Goal: Task Accomplishment & Management: Use online tool/utility

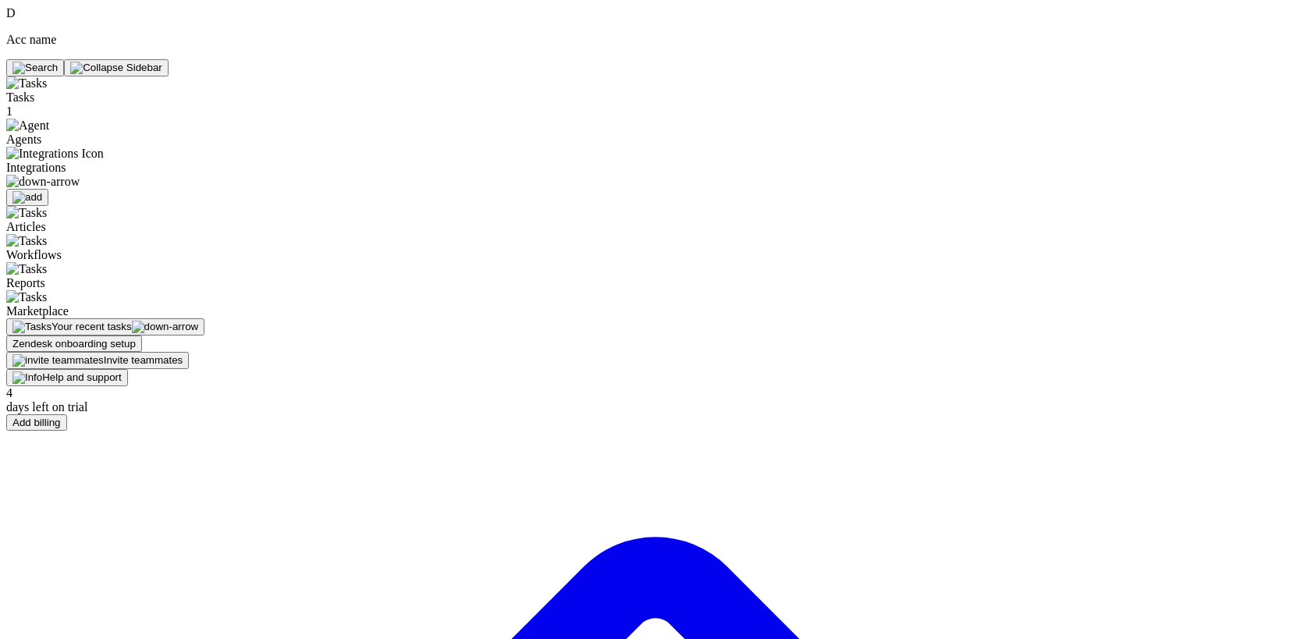
click at [95, 175] on div at bounding box center [109, 182] width 206 height 14
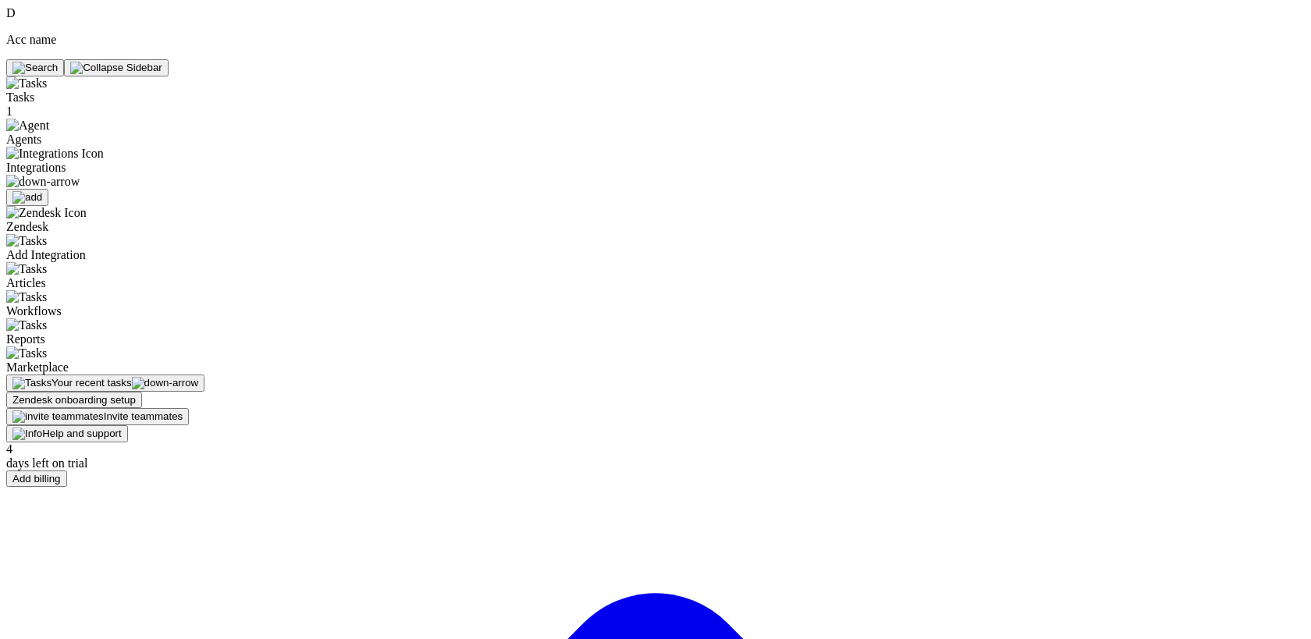
click at [95, 175] on div at bounding box center [109, 182] width 206 height 14
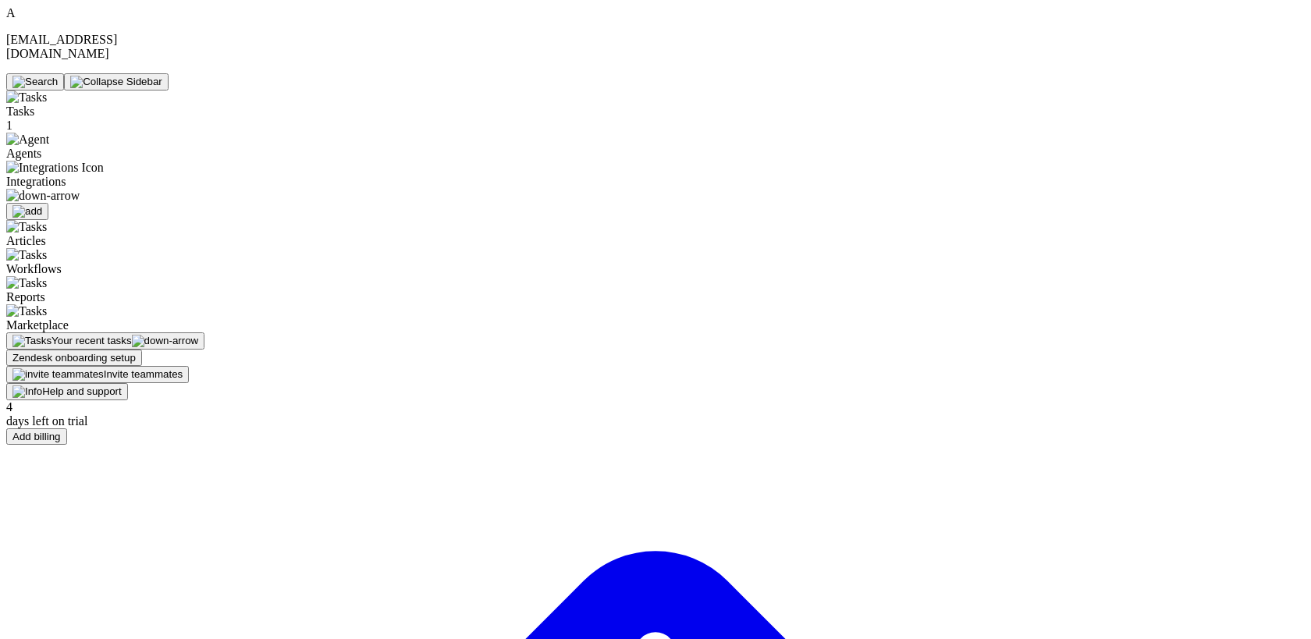
click at [41, 147] on span "Agents" at bounding box center [23, 153] width 35 height 13
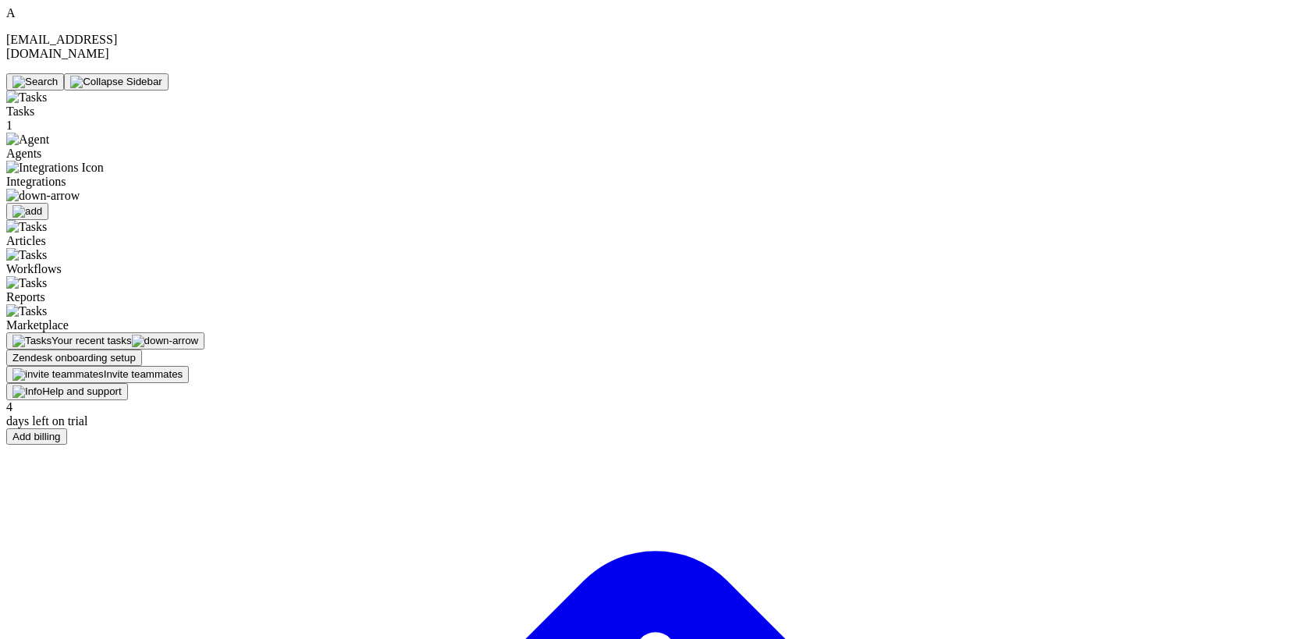
click at [41, 147] on span "Agents" at bounding box center [23, 153] width 35 height 13
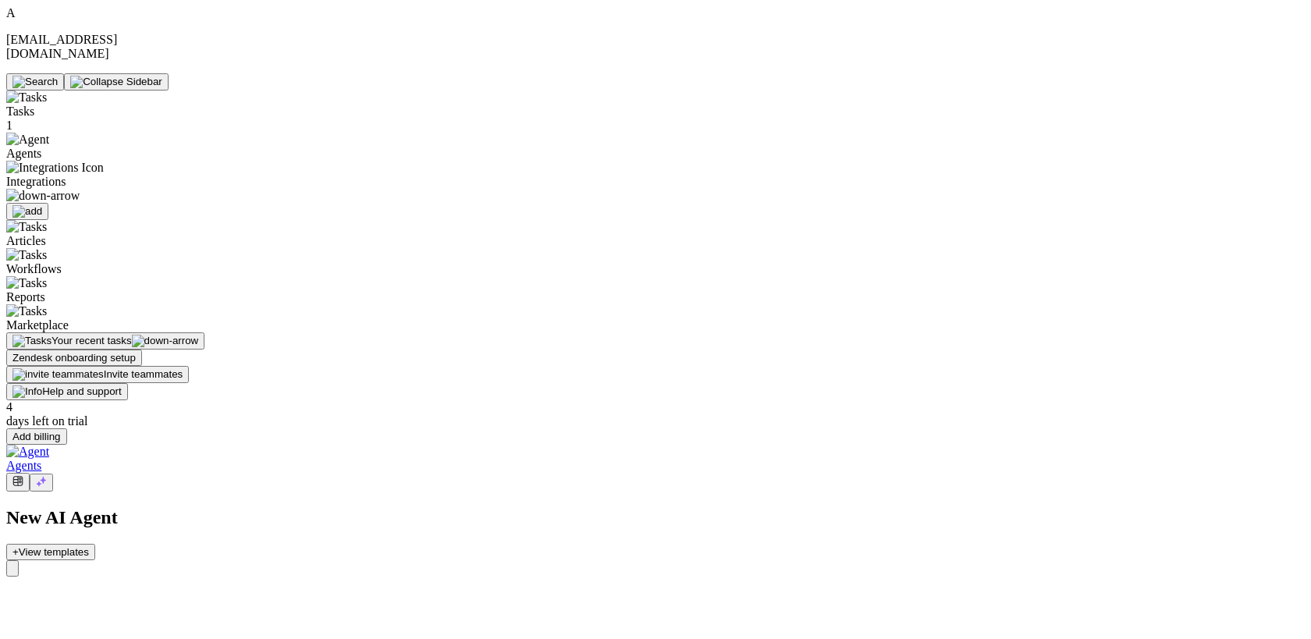
click at [79, 133] on div "Agents" at bounding box center [109, 147] width 206 height 28
click at [80, 189] on img at bounding box center [42, 196] width 73 height 14
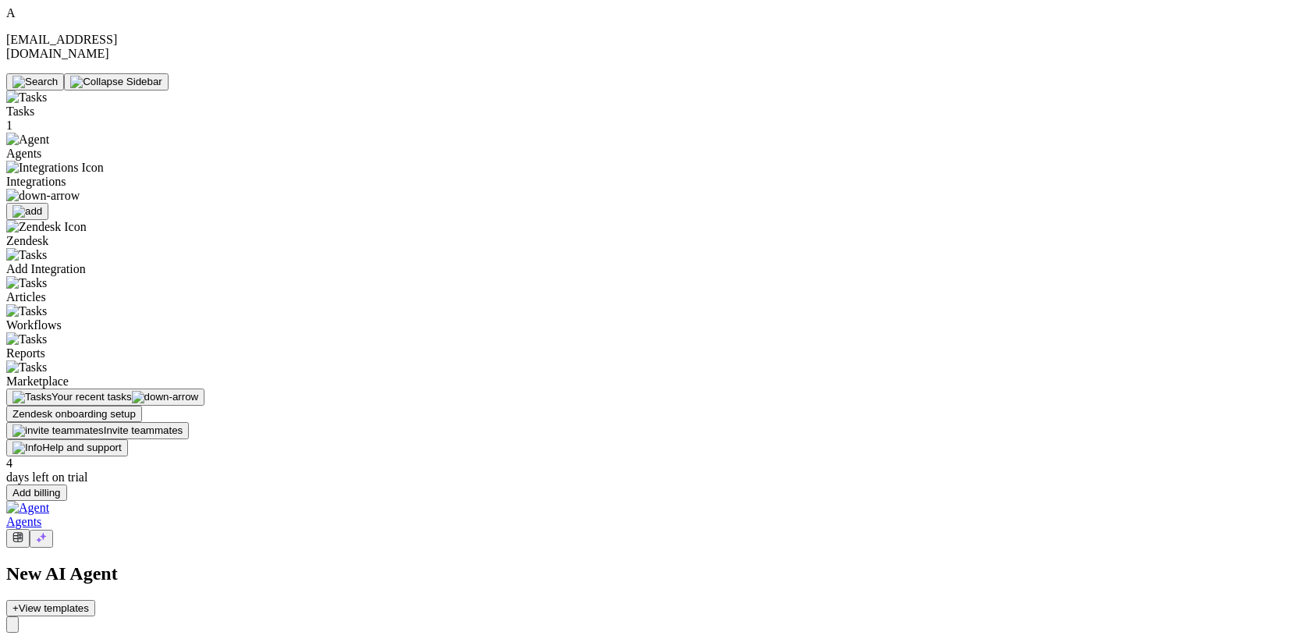
click at [80, 189] on img at bounding box center [42, 196] width 73 height 14
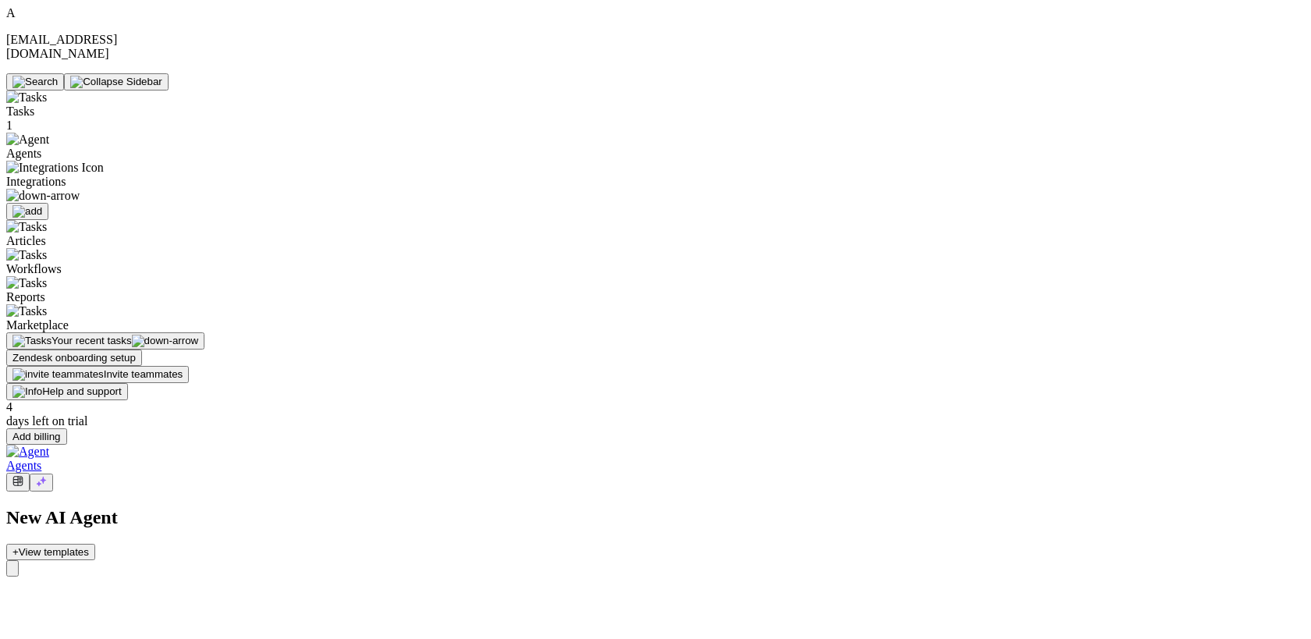
click at [78, 175] on span "Integrations" at bounding box center [109, 189] width 206 height 28
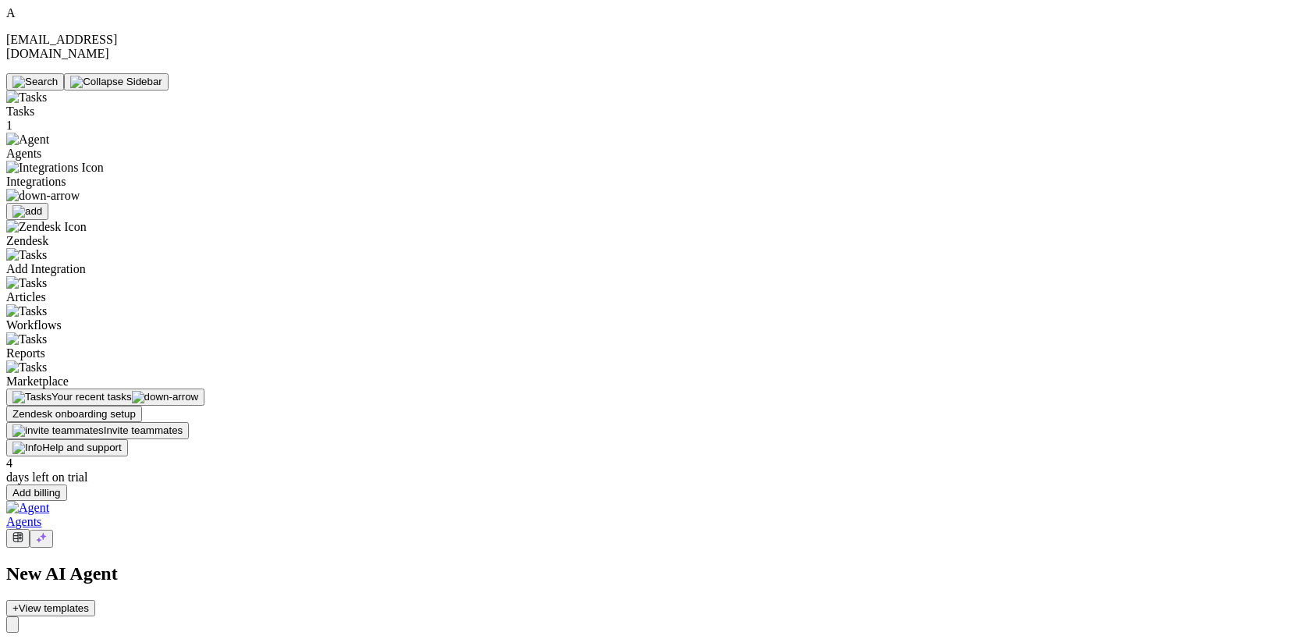
click at [48, 234] on span "Zendesk" at bounding box center [27, 240] width 42 height 13
click at [122, 133] on div "Agents" at bounding box center [109, 147] width 206 height 28
click at [146, 90] on div "Tasks 1 Agents Integrations Zendesk Add Integration Articles Workflows Reports …" at bounding box center [109, 239] width 206 height 298
click at [115, 90] on div "Tasks" at bounding box center [109, 104] width 206 height 28
click at [101, 133] on div "Agents" at bounding box center [109, 147] width 206 height 28
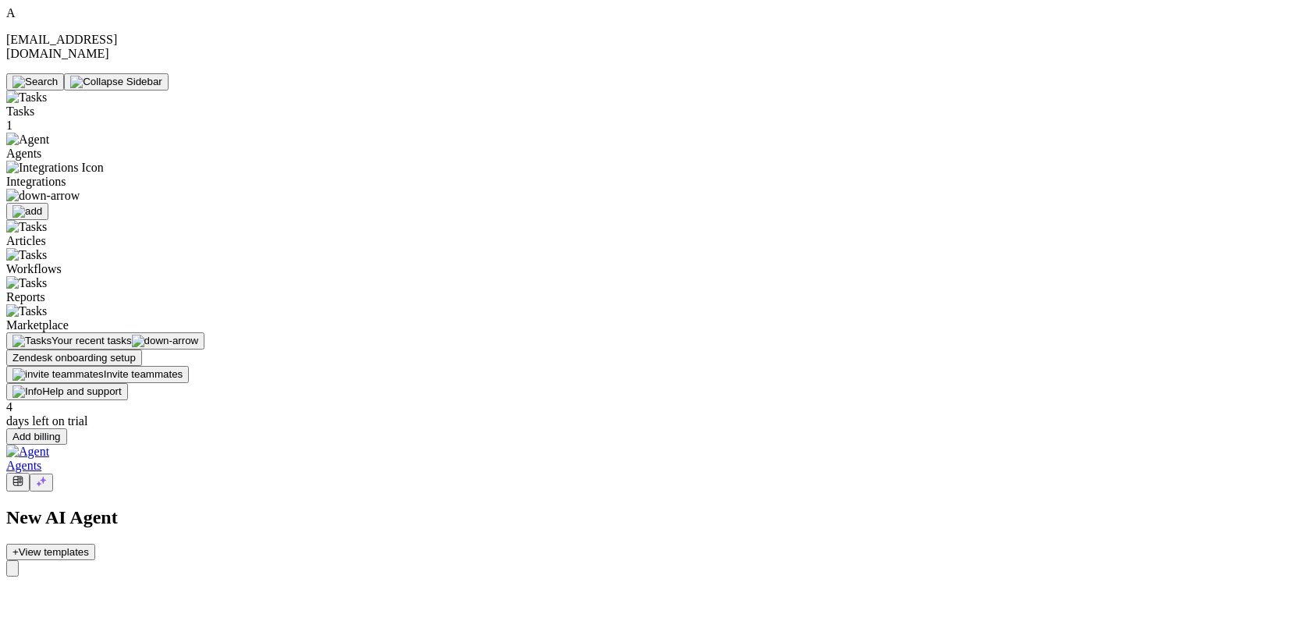
click at [96, 189] on div at bounding box center [109, 196] width 206 height 14
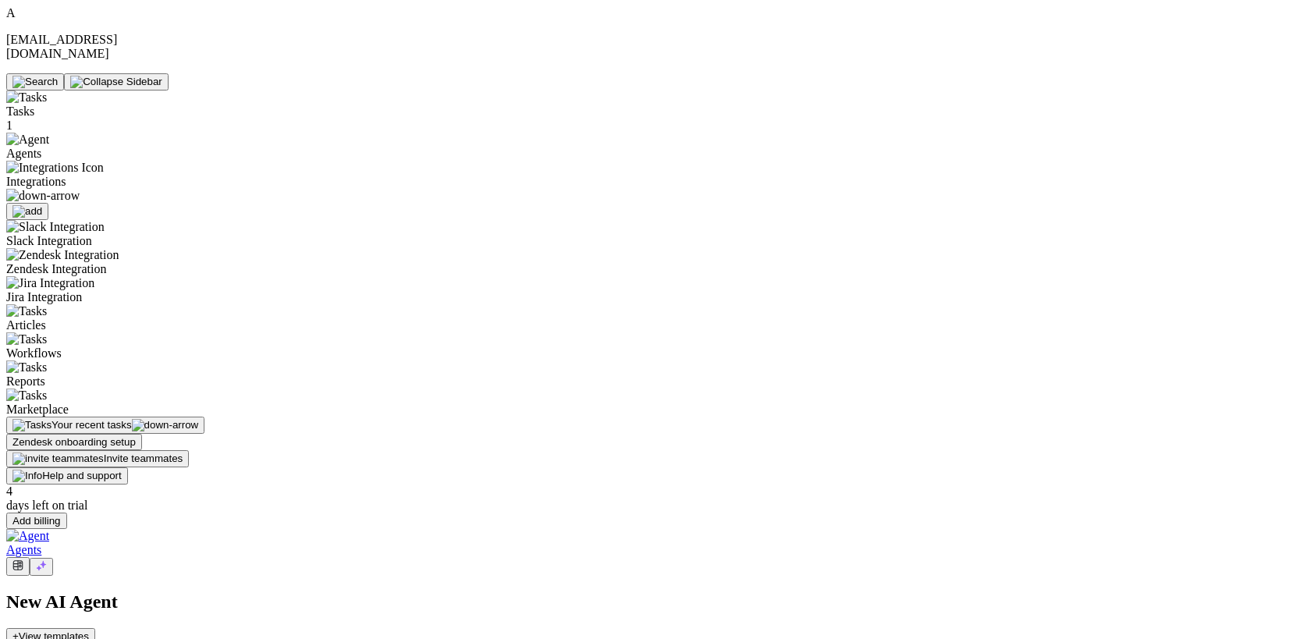
click at [92, 262] on span "Zendesk Integration" at bounding box center [56, 268] width 100 height 13
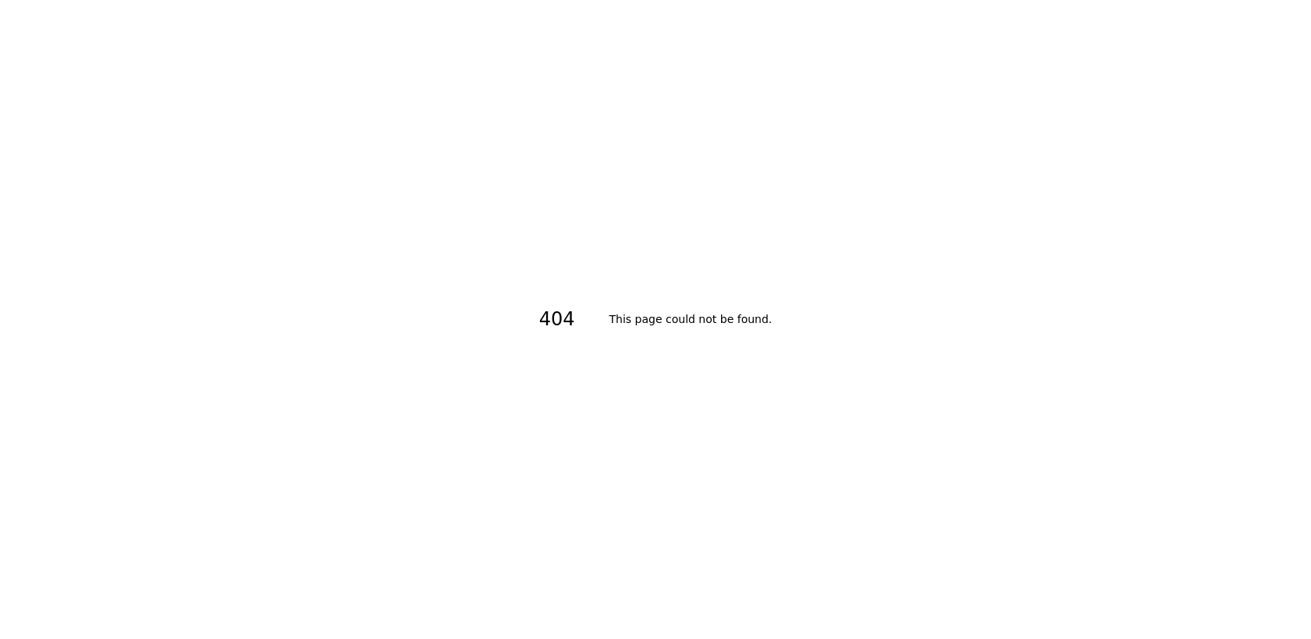
click at [375, 159] on div "404 This page could not be found." at bounding box center [655, 319] width 1311 height 639
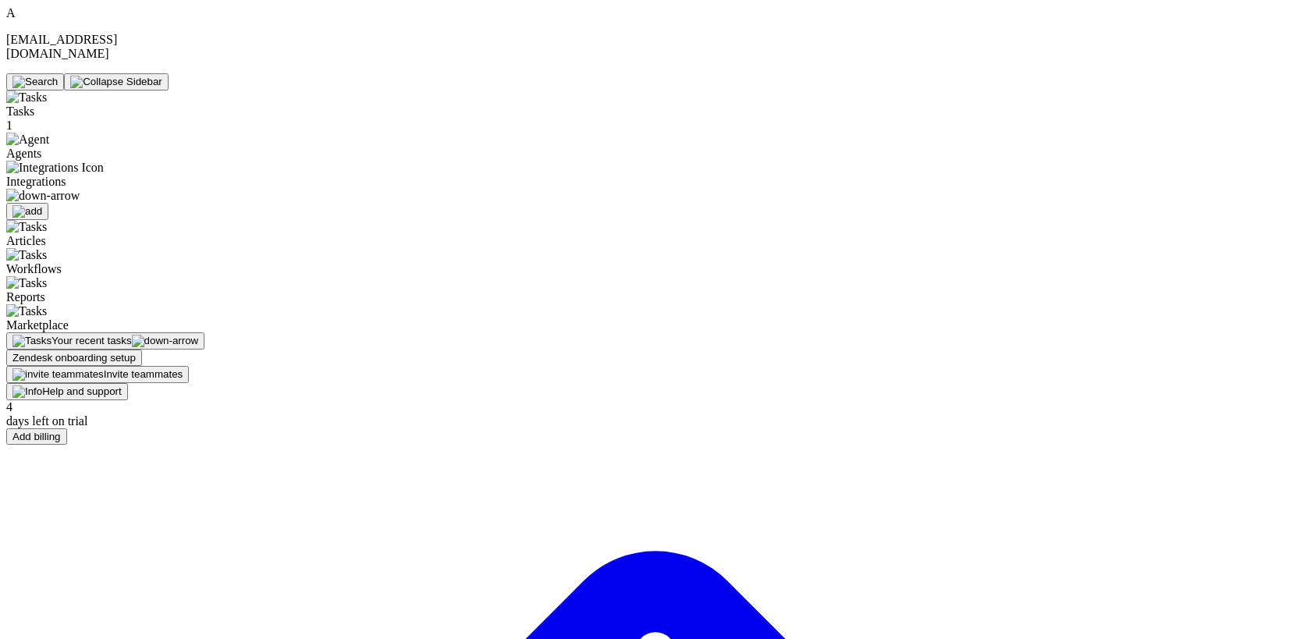
click at [80, 189] on img at bounding box center [42, 196] width 73 height 14
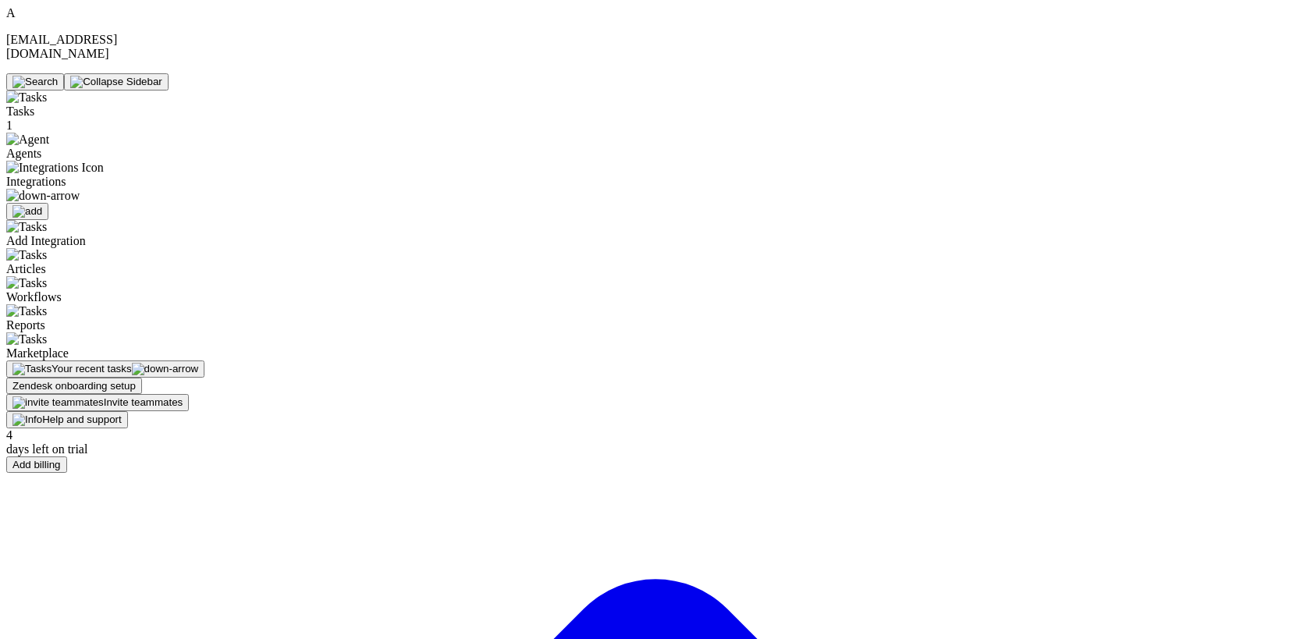
click at [80, 189] on img at bounding box center [42, 196] width 73 height 14
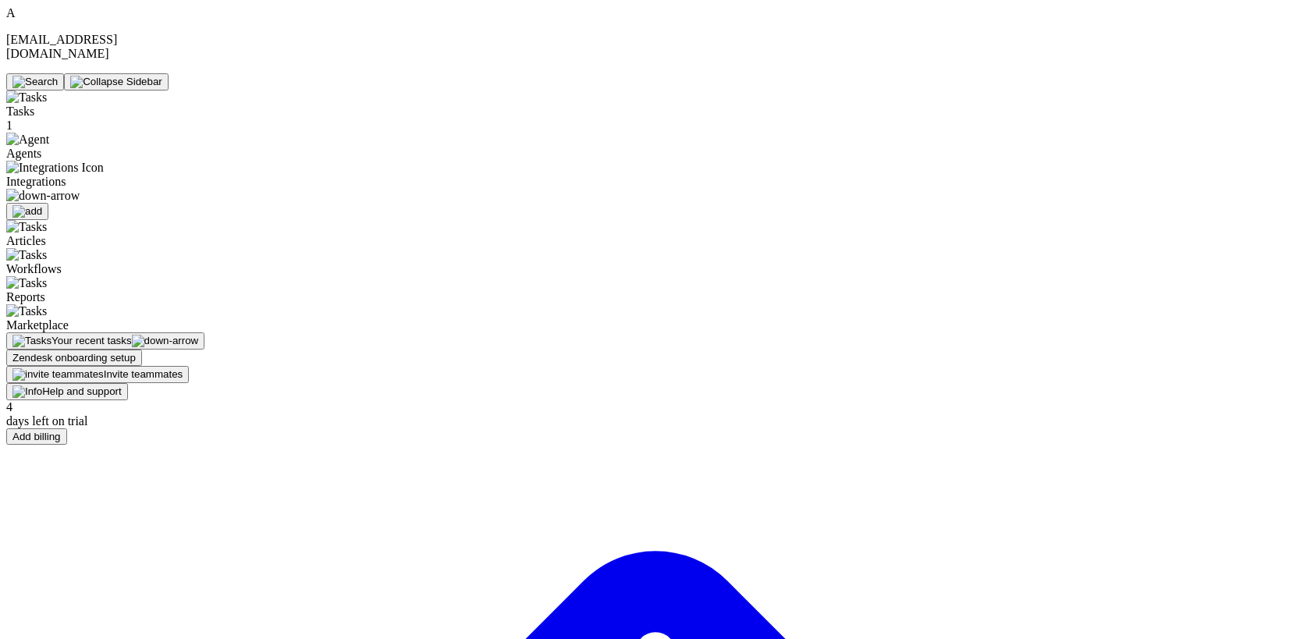
click at [80, 189] on img at bounding box center [42, 196] width 73 height 14
click at [71, 175] on span "Integrations" at bounding box center [109, 189] width 206 height 28
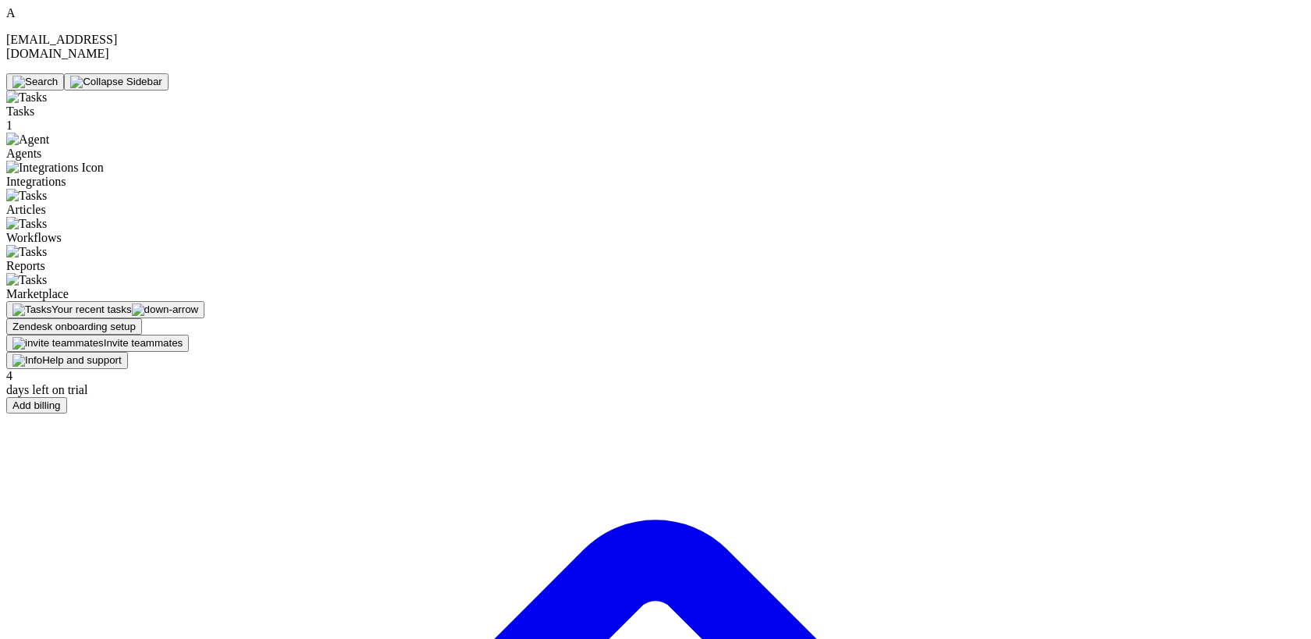
click at [66, 175] on span "Integrations" at bounding box center [35, 181] width 59 height 13
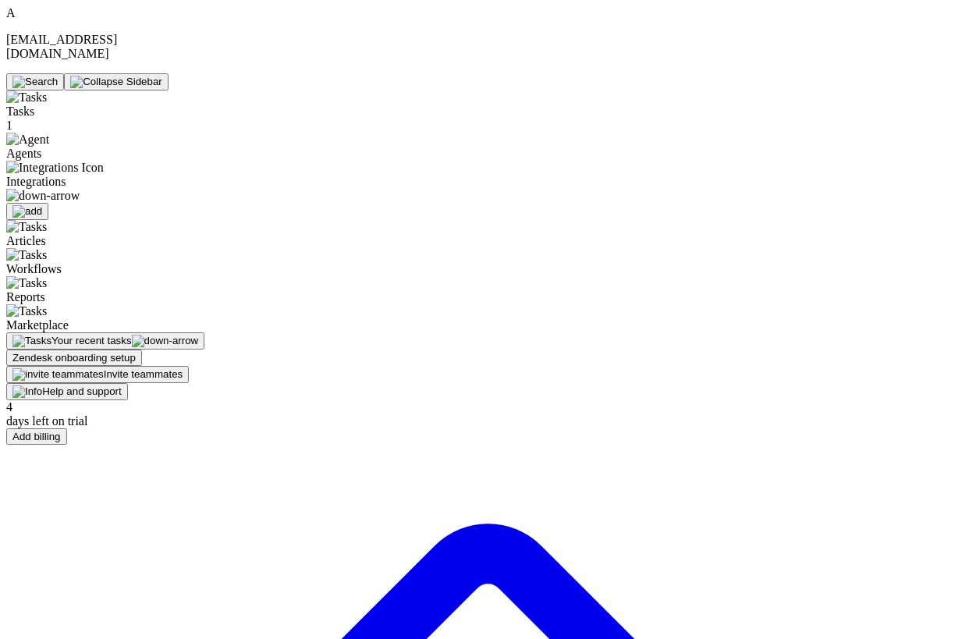
click at [74, 175] on span "Integrations" at bounding box center [109, 189] width 206 height 28
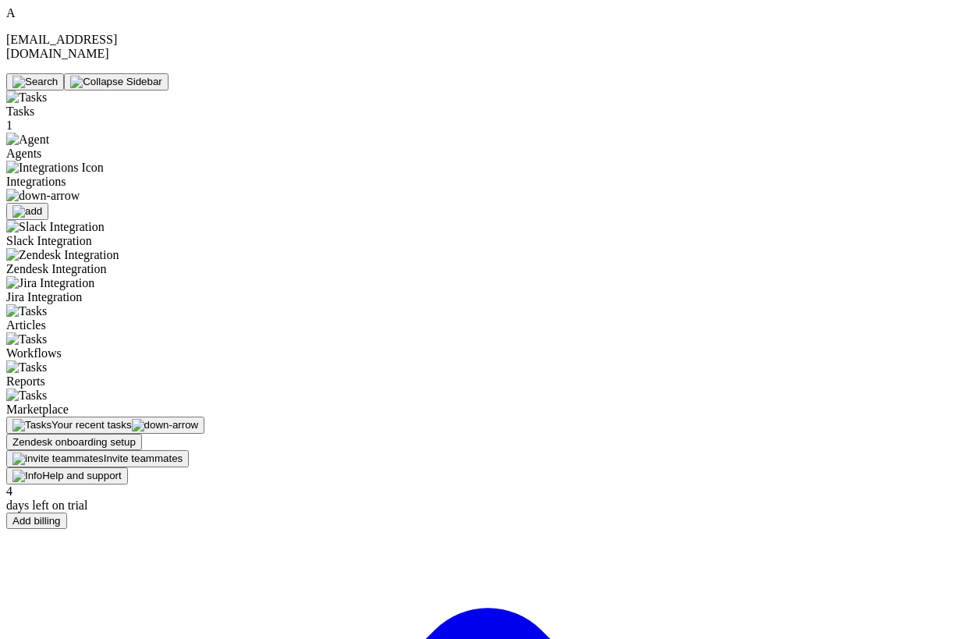
click at [74, 175] on span "Integrations" at bounding box center [109, 189] width 206 height 28
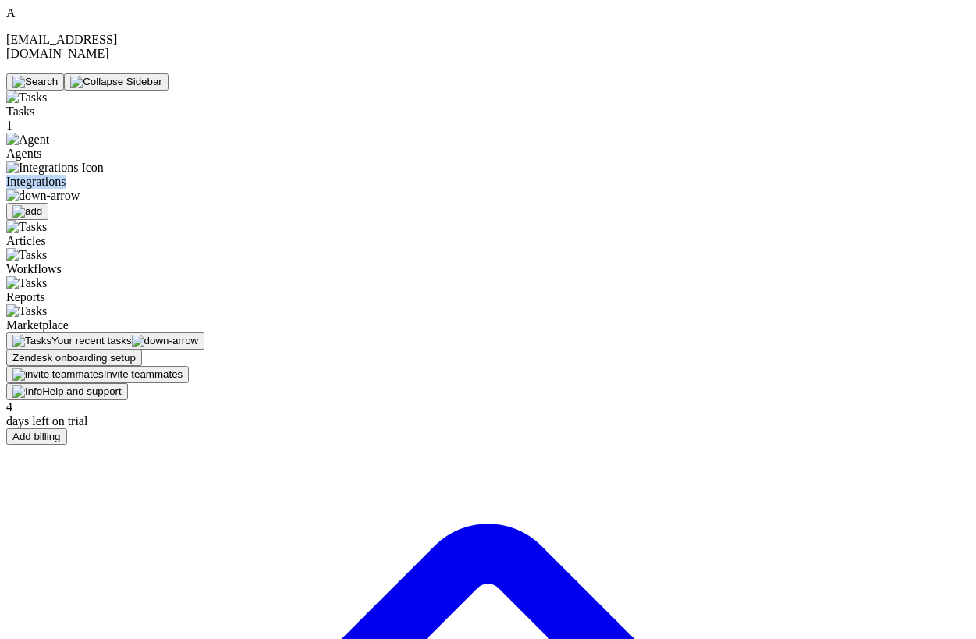
click at [97, 189] on div at bounding box center [109, 196] width 206 height 14
click at [80, 175] on span "Integrations" at bounding box center [109, 189] width 206 height 28
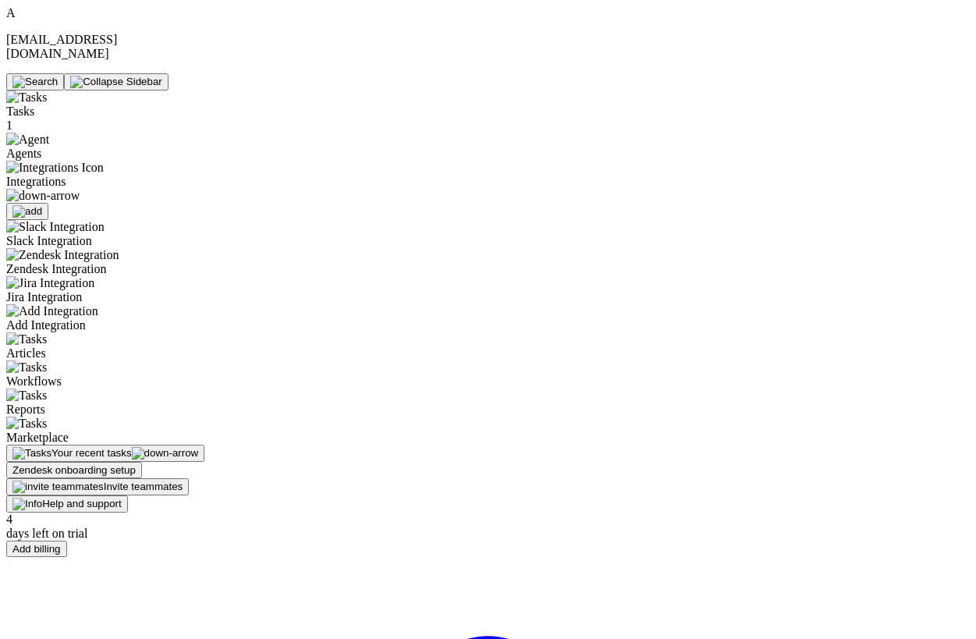
click at [90, 220] on div "Slack Integration" at bounding box center [109, 234] width 206 height 28
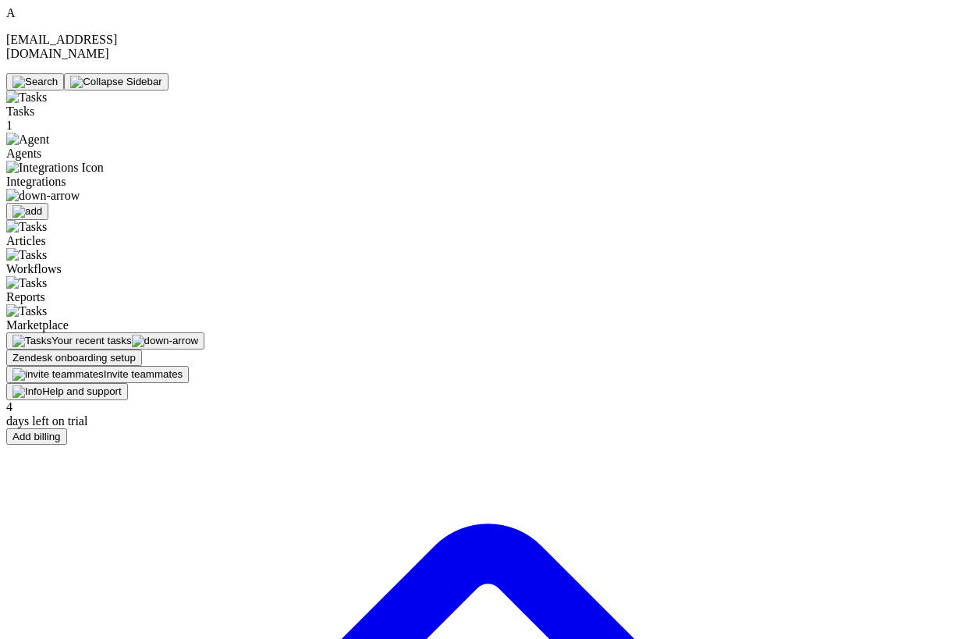
click at [99, 161] on div "Integrations" at bounding box center [109, 190] width 206 height 59
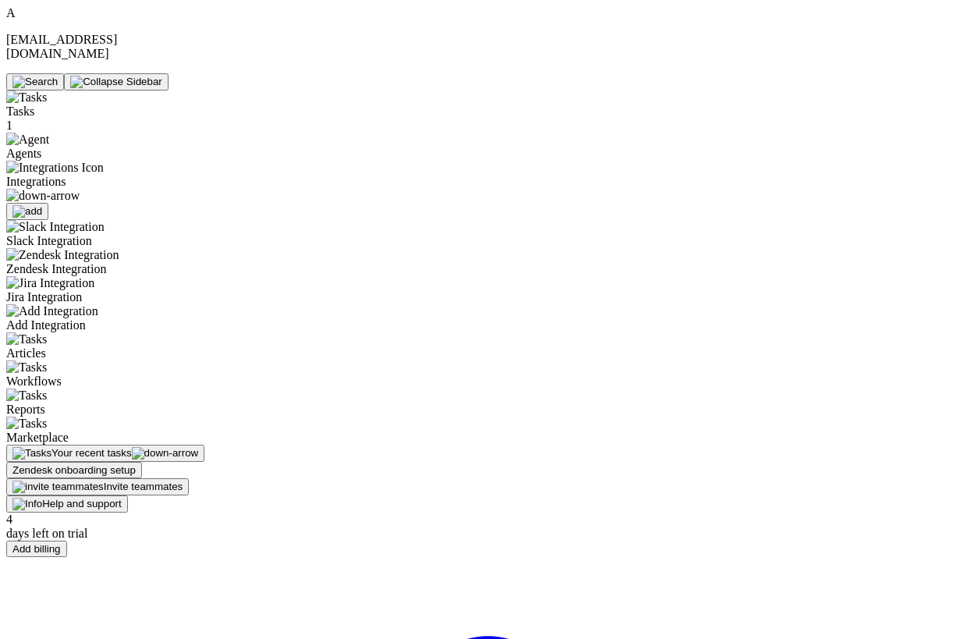
drag, startPoint x: 448, startPoint y: 584, endPoint x: 208, endPoint y: 77, distance: 560.1
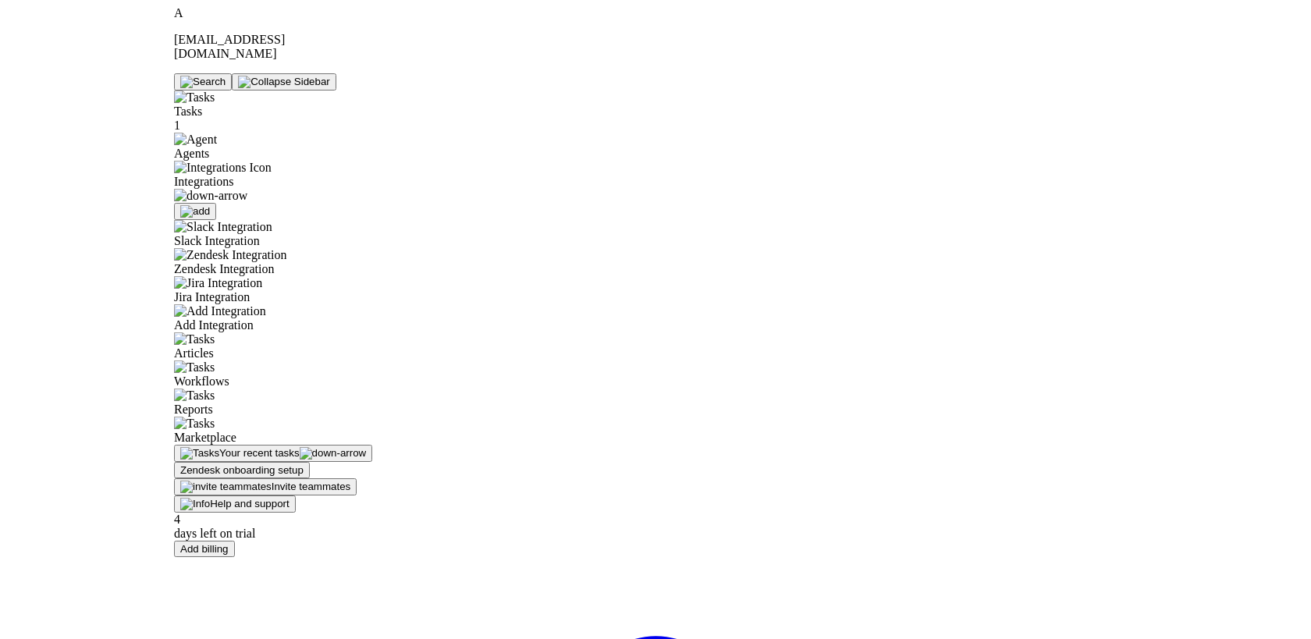
scroll to position [271, 0]
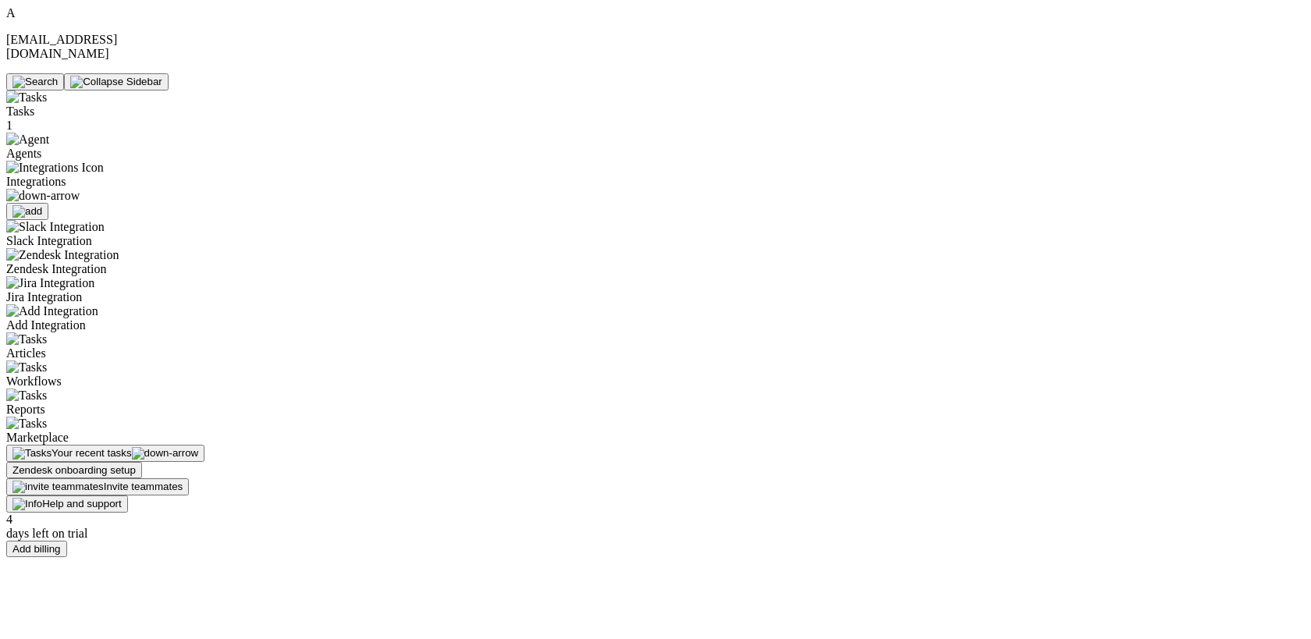
click at [63, 161] on div "Integrations" at bounding box center [109, 190] width 206 height 59
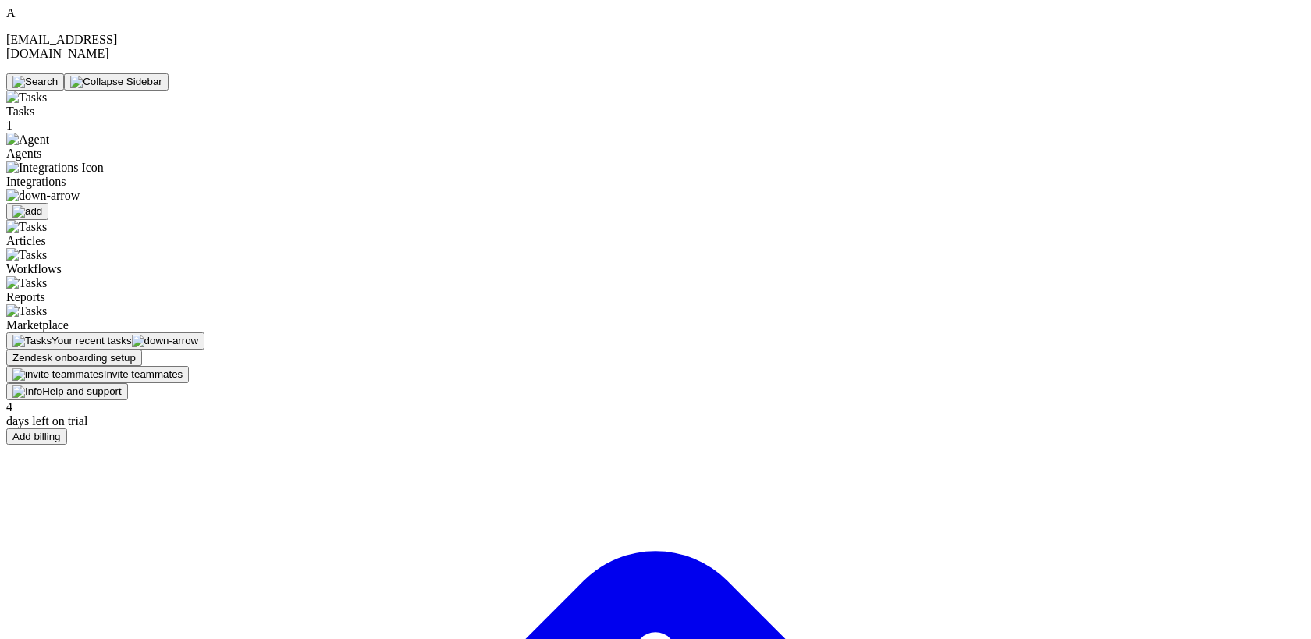
click at [63, 161] on div "Integrations" at bounding box center [109, 190] width 206 height 59
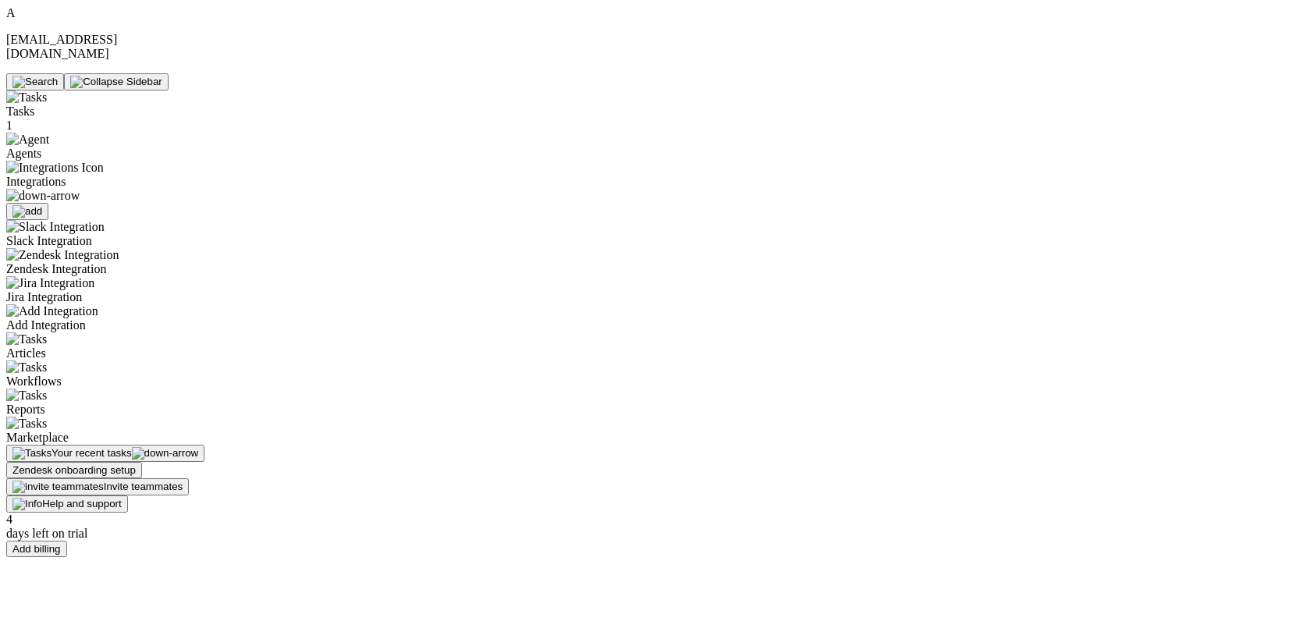
scroll to position [0, 0]
click at [119, 220] on div "Slack Integration" at bounding box center [109, 234] width 206 height 28
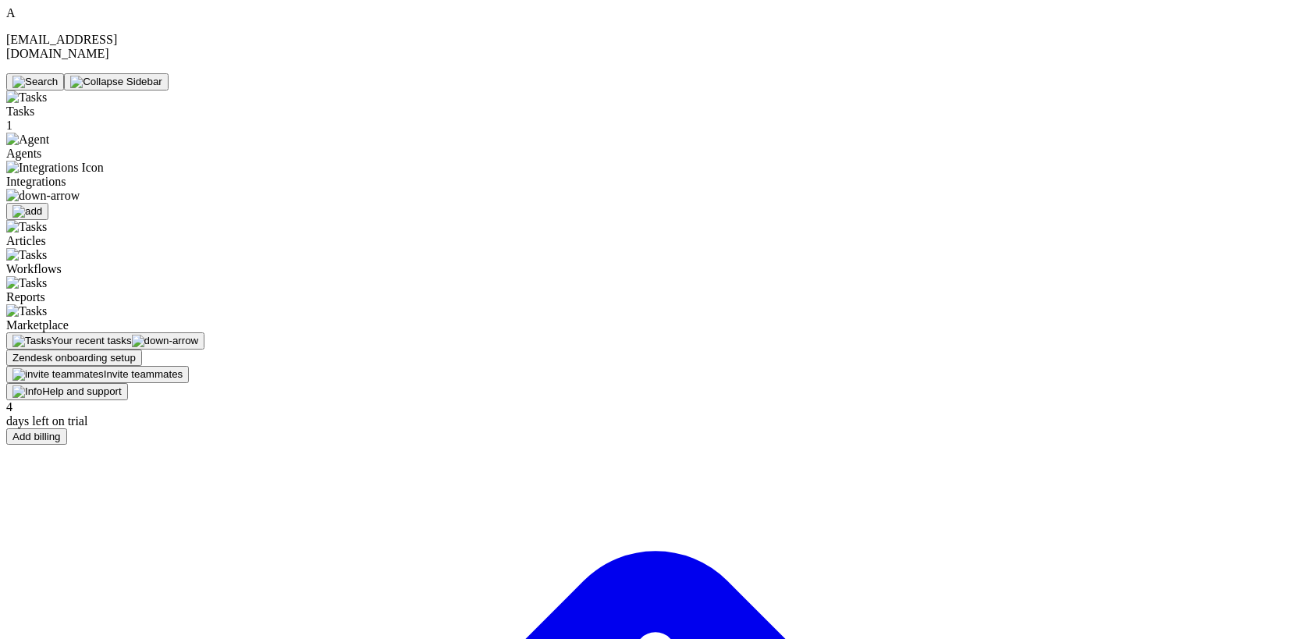
click at [80, 189] on img at bounding box center [42, 196] width 73 height 14
